Goal: Navigation & Orientation: Find specific page/section

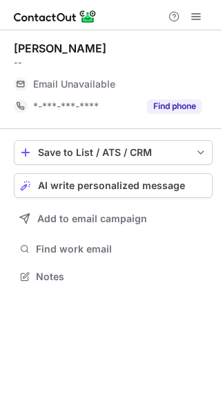
scroll to position [267, 221]
